Goal: Transaction & Acquisition: Purchase product/service

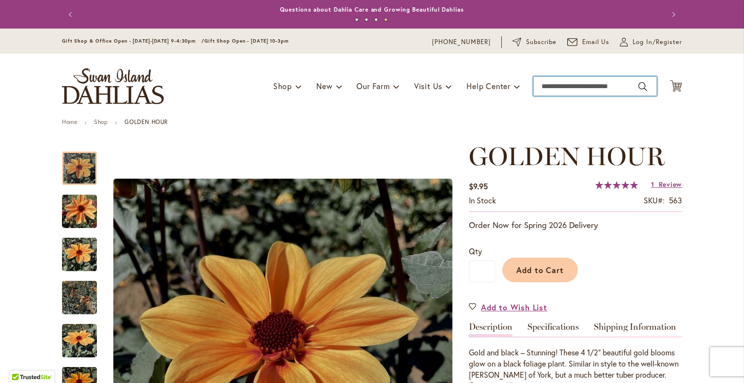
click at [596, 86] on input "Search" at bounding box center [595, 86] width 124 height 19
type input "**********"
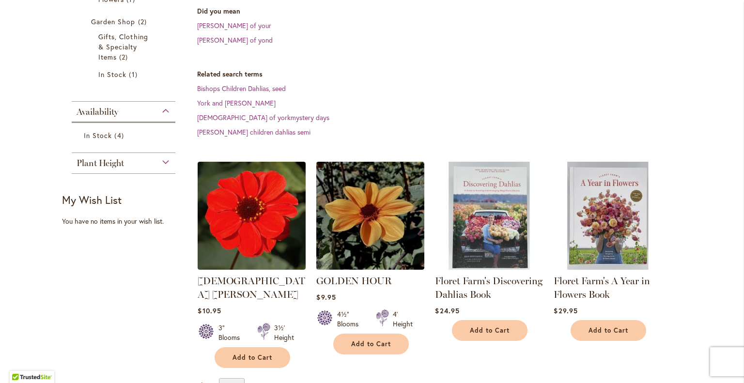
scroll to position [237, 0]
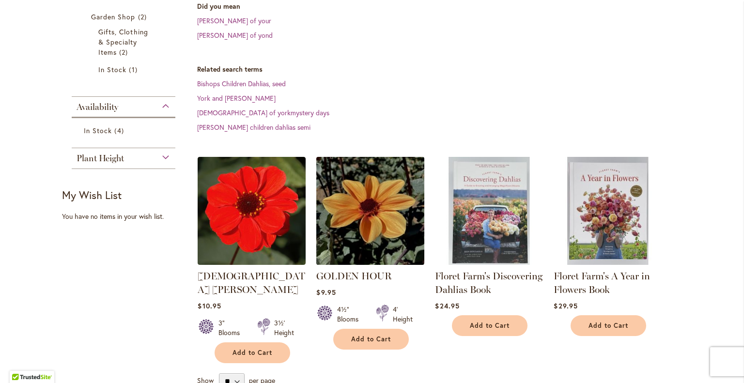
click at [384, 187] on img at bounding box center [370, 211] width 113 height 113
